Goal: Task Accomplishment & Management: Complete application form

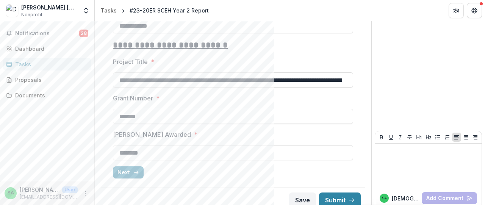
scroll to position [762, 0]
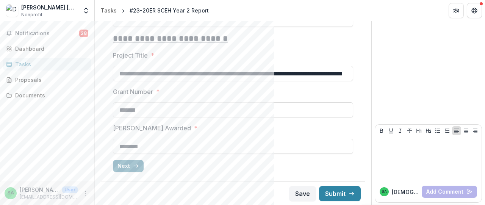
click at [129, 168] on button "Next" at bounding box center [128, 166] width 31 height 12
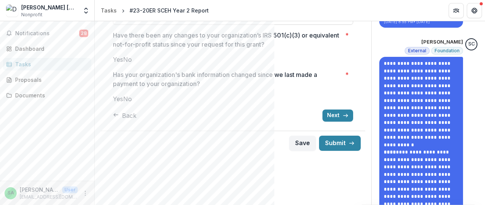
scroll to position [210, 0]
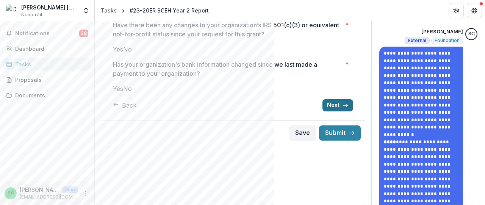
click at [343, 111] on button "Next" at bounding box center [338, 105] width 31 height 12
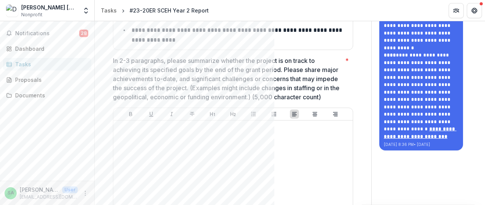
scroll to position [300, 0]
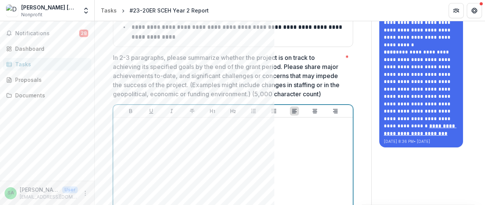
click at [158, 129] on p at bounding box center [233, 125] width 234 height 8
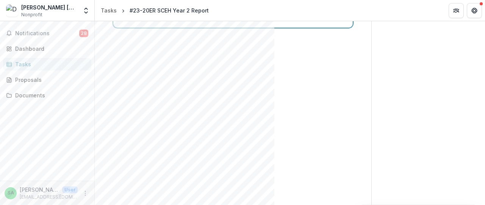
scroll to position [710, 0]
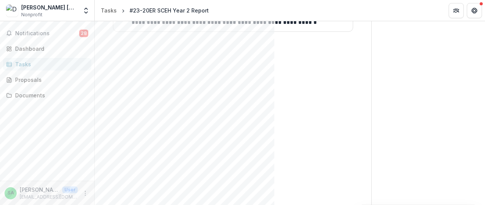
scroll to position [712, 0]
drag, startPoint x: 247, startPoint y: 95, endPoint x: 281, endPoint y: 93, distance: 33.8
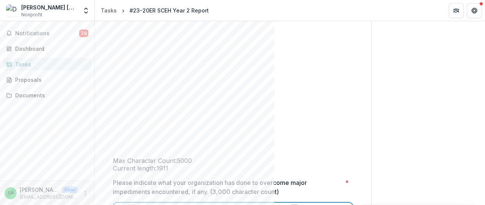
scroll to position [820, 0]
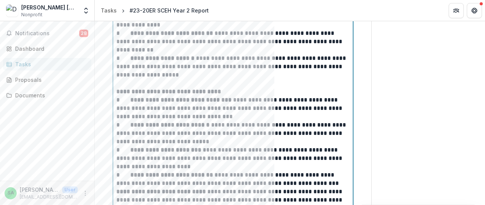
scroll to position [1091, 0]
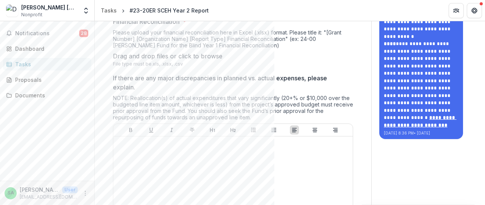
scroll to position [309, 0]
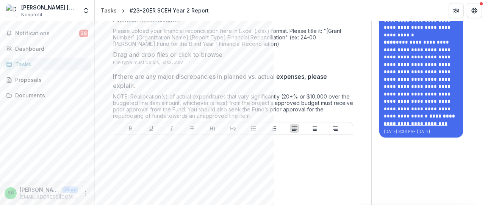
drag, startPoint x: 480, startPoint y: 131, endPoint x: 477, endPoint y: 147, distance: 15.8
click at [477, 147] on div "**********" at bounding box center [428, 9] width 113 height 595
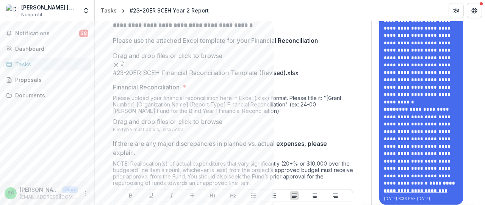
scroll to position [243, 0]
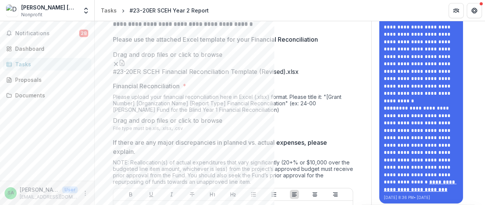
click at [125, 66] on button "button" at bounding box center [122, 63] width 6 height 6
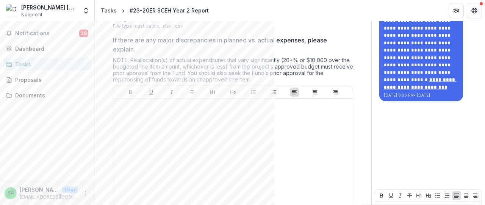
scroll to position [347, 0]
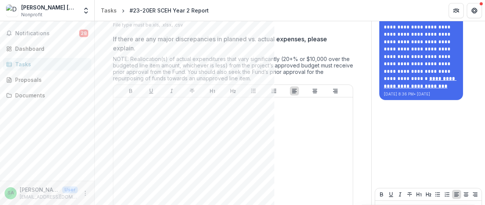
click at [223, 21] on span "click to browse" at bounding box center [201, 17] width 44 height 8
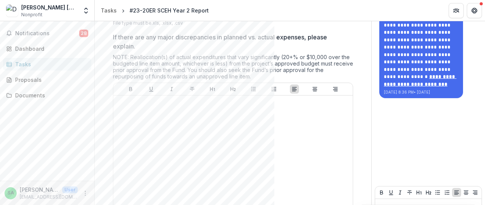
scroll to position [355, 0]
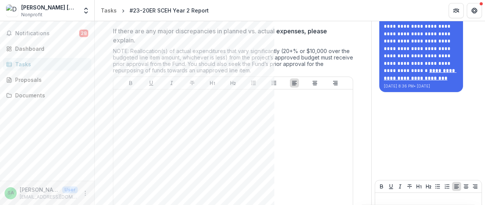
click at [223, 13] on span "click to browse" at bounding box center [201, 9] width 44 height 8
type input "**********"
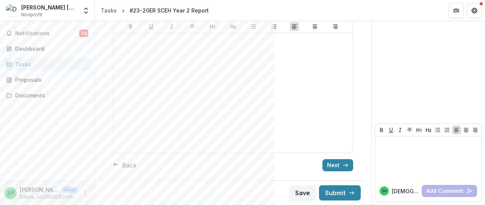
scroll to position [553, 0]
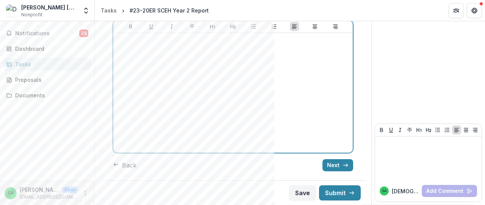
click at [124, 80] on div at bounding box center [233, 93] width 234 height 114
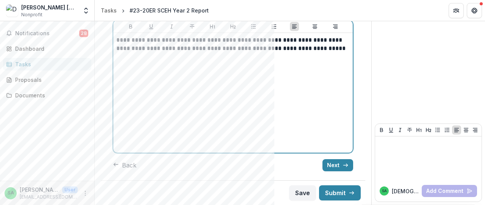
scroll to position [576, 0]
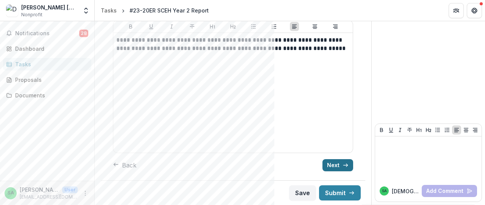
click at [340, 165] on button "Next" at bounding box center [338, 165] width 31 height 12
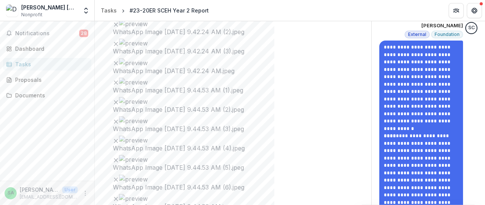
scroll to position [224, 0]
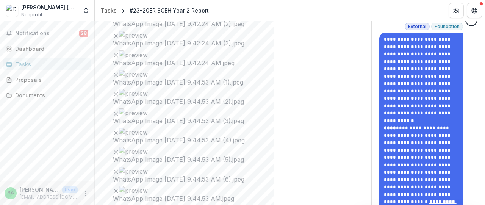
click at [119, 111] on icon "Remove File" at bounding box center [116, 114] width 6 height 6
click at [119, 91] on icon "Remove File" at bounding box center [116, 94] width 6 height 6
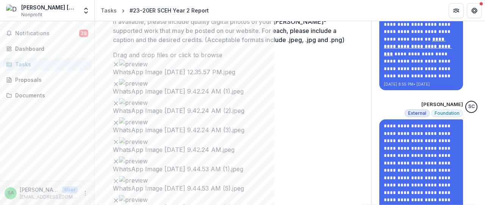
scroll to position [133, 0]
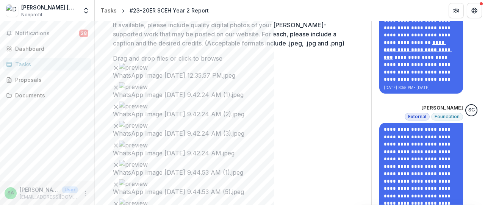
click at [223, 62] on span "click to browse" at bounding box center [201, 59] width 44 height 8
type input "**********"
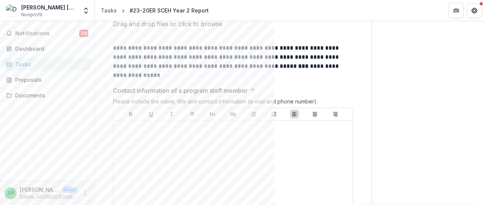
scroll to position [528, 0]
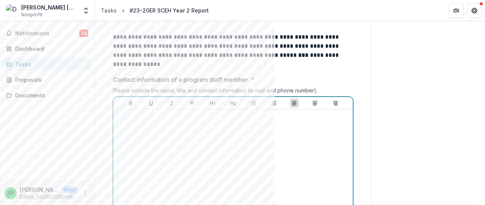
click at [209, 114] on p at bounding box center [233, 117] width 234 height 8
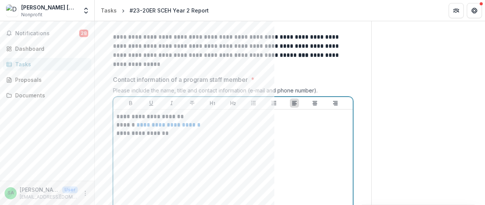
click at [137, 133] on p "**********" at bounding box center [232, 133] width 232 height 8
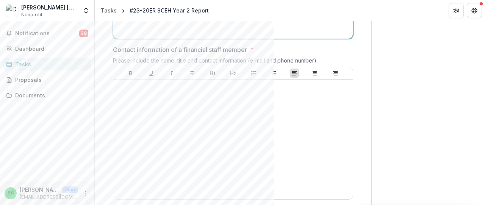
scroll to position [722, 0]
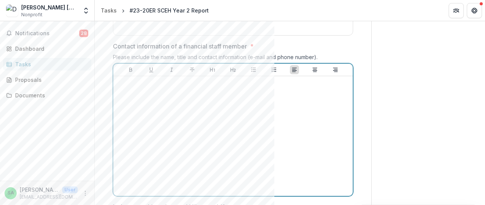
click at [302, 169] on div at bounding box center [233, 136] width 234 height 114
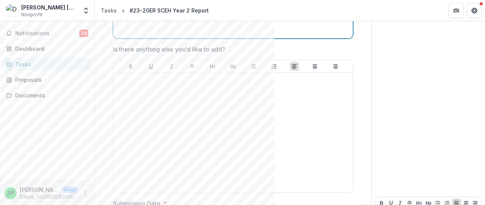
scroll to position [860, 0]
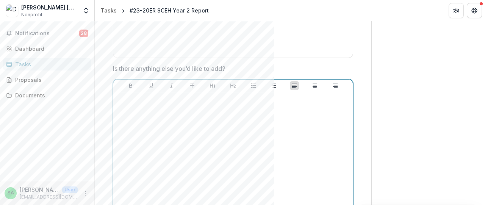
click at [177, 176] on div at bounding box center [233, 152] width 234 height 114
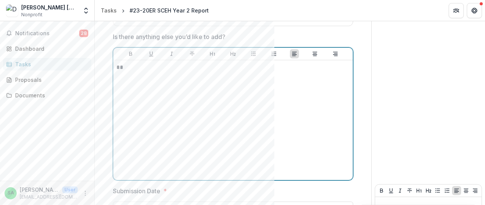
scroll to position [963, 0]
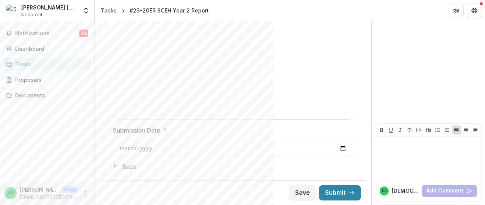
click at [119, 146] on input "Submission Date *" at bounding box center [233, 148] width 240 height 15
type input "**********"
click at [342, 197] on button "Submit" at bounding box center [340, 192] width 42 height 15
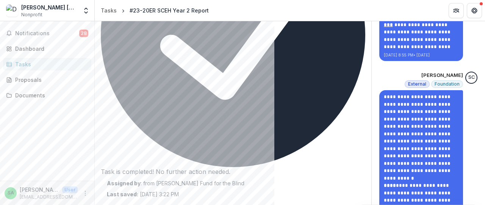
scroll to position [0, 0]
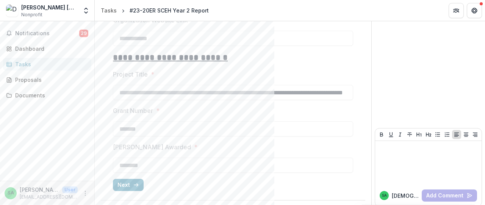
scroll to position [765, 0]
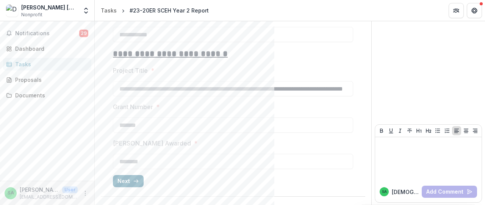
click at [120, 185] on button "Next" at bounding box center [128, 181] width 31 height 12
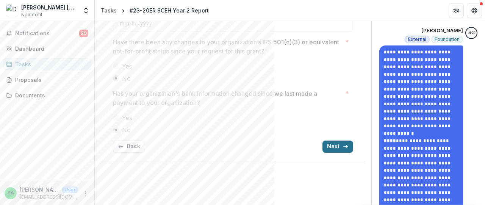
scroll to position [212, 0]
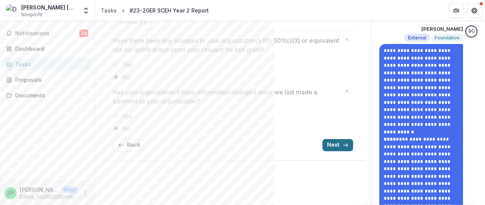
click at [337, 140] on button "Next" at bounding box center [338, 145] width 31 height 12
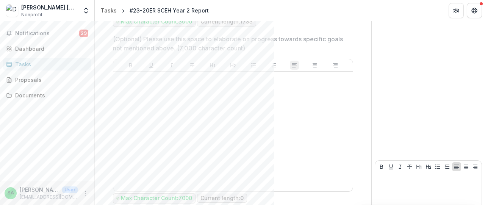
scroll to position [1094, 0]
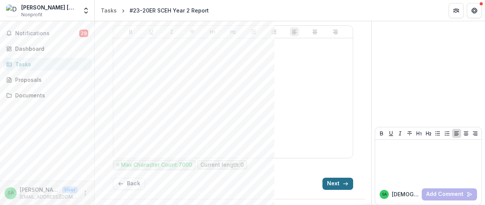
click at [335, 178] on button "Next" at bounding box center [338, 184] width 31 height 12
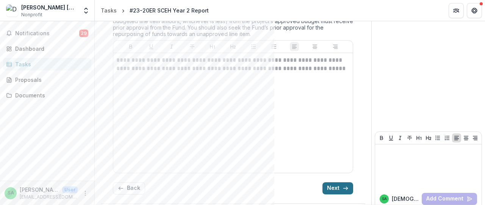
scroll to position [579, 0]
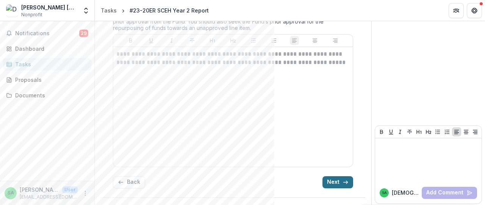
click at [335, 178] on button "Next" at bounding box center [338, 182] width 31 height 12
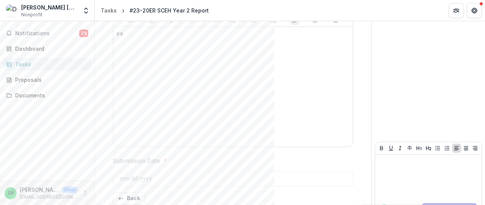
scroll to position [966, 0]
